Goal: Task Accomplishment & Management: Manage account settings

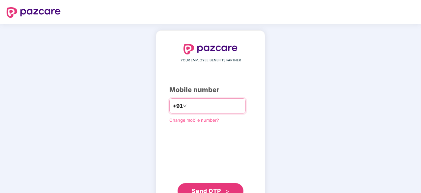
click at [226, 110] on input "number" at bounding box center [215, 105] width 54 height 11
type input "**********"
click at [206, 184] on button "Send OTP" at bounding box center [211, 190] width 66 height 16
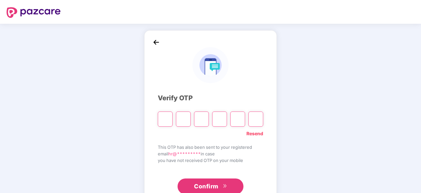
paste input "*"
type input "*"
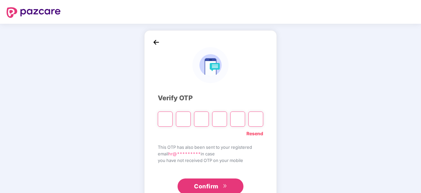
type input "*"
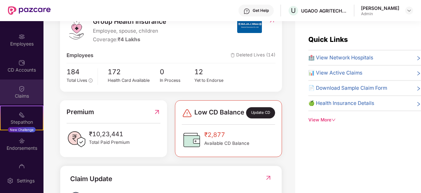
scroll to position [47, 0]
click at [24, 142] on div "Endorsements" at bounding box center [21, 142] width 43 height 25
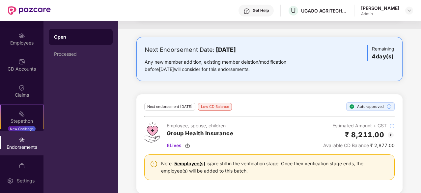
scroll to position [107, 0]
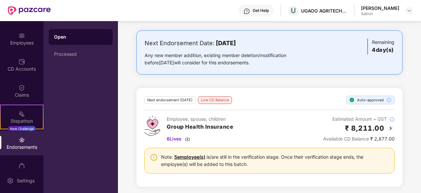
click at [388, 127] on img at bounding box center [391, 128] width 8 height 8
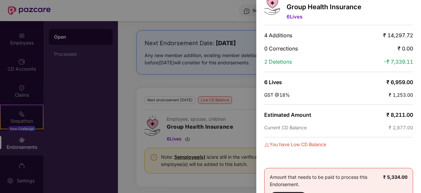
scroll to position [0, 0]
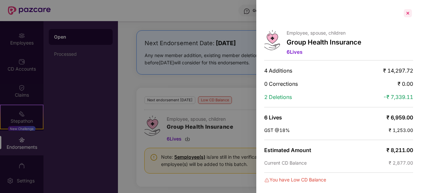
click at [406, 15] on div at bounding box center [407, 13] width 11 height 11
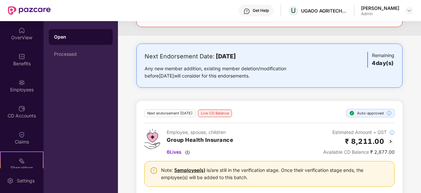
scroll to position [61, 0]
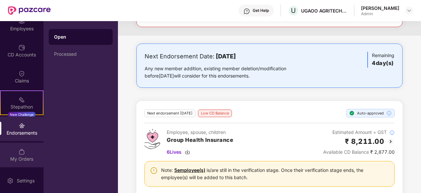
click at [25, 155] on div "My Orders" at bounding box center [21, 158] width 43 height 7
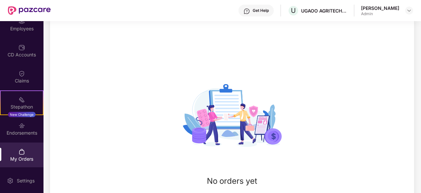
scroll to position [90, 0]
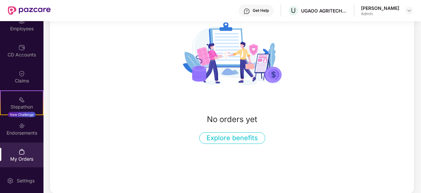
click at [23, 142] on div "My Orders" at bounding box center [21, 154] width 43 height 25
click at [20, 131] on div "Endorsements" at bounding box center [21, 132] width 43 height 7
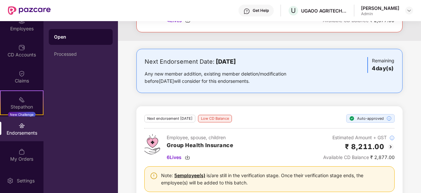
scroll to position [89, 0]
